Goal: Task Accomplishment & Management: Use online tool/utility

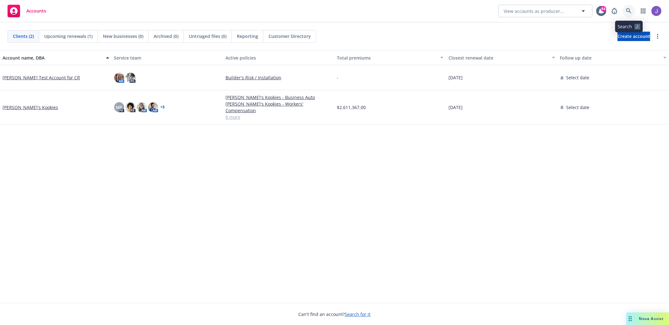
click at [627, 6] on link at bounding box center [628, 11] width 13 height 13
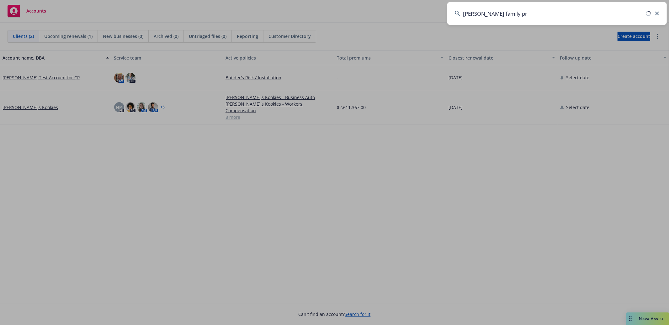
type input "[PERSON_NAME] family pro"
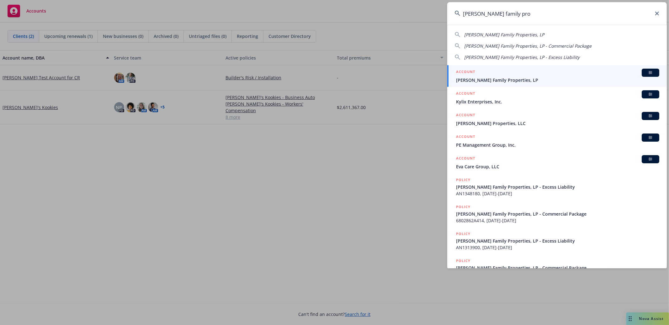
click at [618, 73] on div "ACCOUNT BI" at bounding box center [557, 73] width 203 height 8
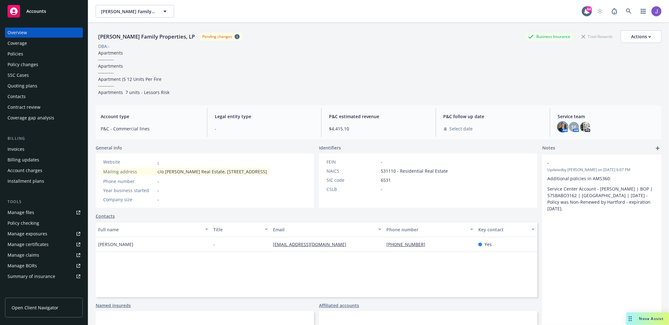
click at [558, 127] on img at bounding box center [562, 127] width 10 height 10
click at [584, 125] on img at bounding box center [585, 127] width 10 height 10
click at [576, 125] on span "SF" at bounding box center [573, 127] width 5 height 7
click at [609, 101] on div "[PERSON_NAME] Family Properties, LP Pending changes Business Insurance Total Re…" at bounding box center [378, 182] width 565 height 318
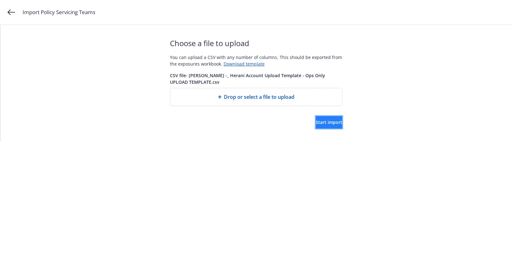
click at [322, 121] on span "Start import" at bounding box center [329, 122] width 27 height 6
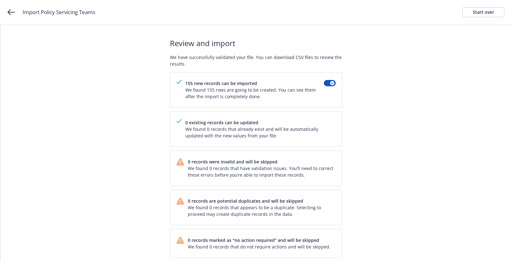
scroll to position [25, 0]
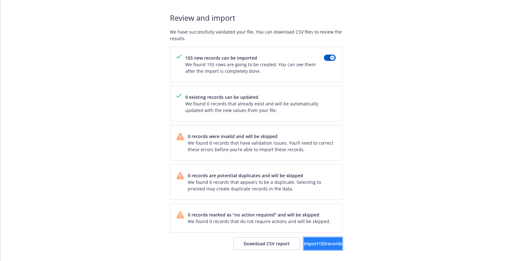
click at [321, 240] on span "Import 155 records" at bounding box center [323, 243] width 39 height 6
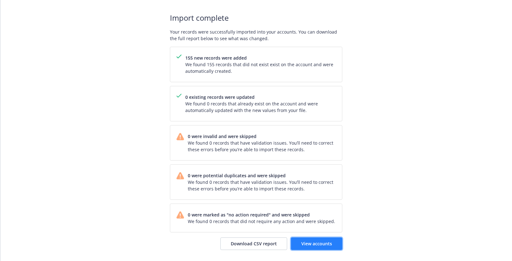
click at [307, 248] on link "View accounts" at bounding box center [316, 243] width 51 height 13
